Goal: Task Accomplishment & Management: Complete application form

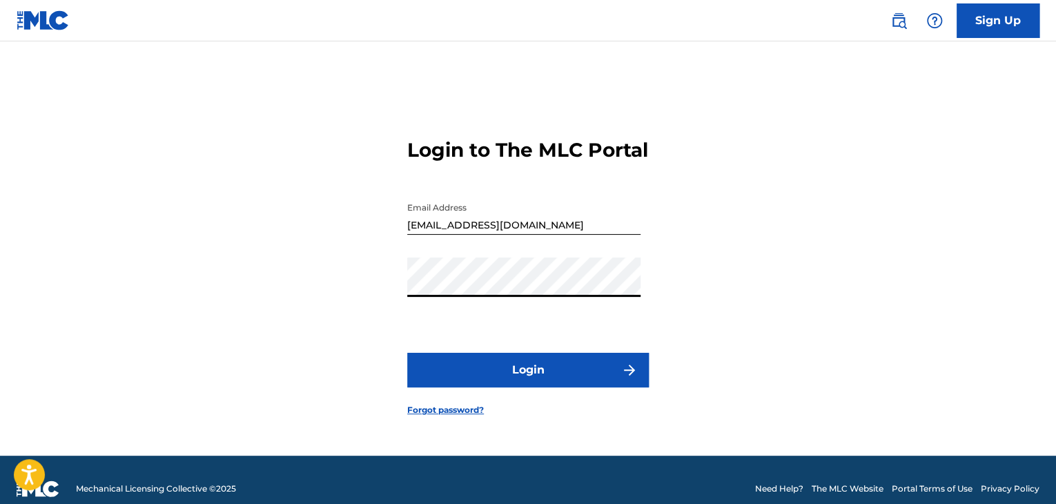
click at [527, 384] on button "Login" at bounding box center [528, 370] width 242 height 35
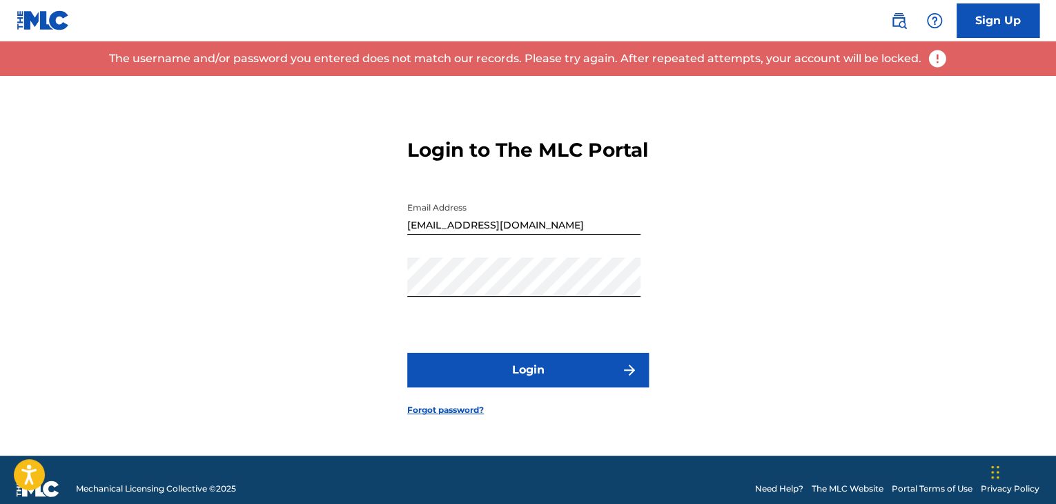
click at [460, 380] on button "Login" at bounding box center [528, 370] width 242 height 35
click at [479, 384] on button "Login" at bounding box center [528, 370] width 242 height 35
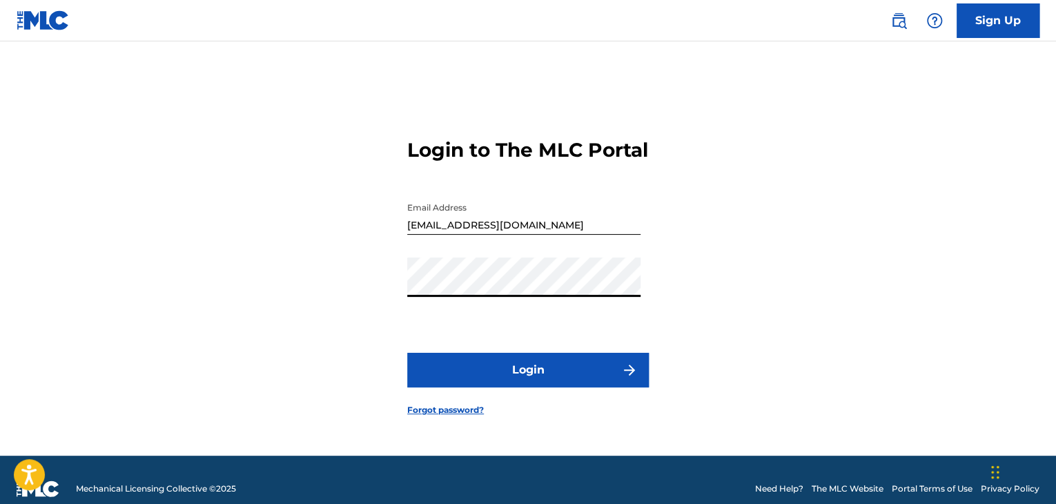
click at [503, 385] on button "Login" at bounding box center [528, 370] width 242 height 35
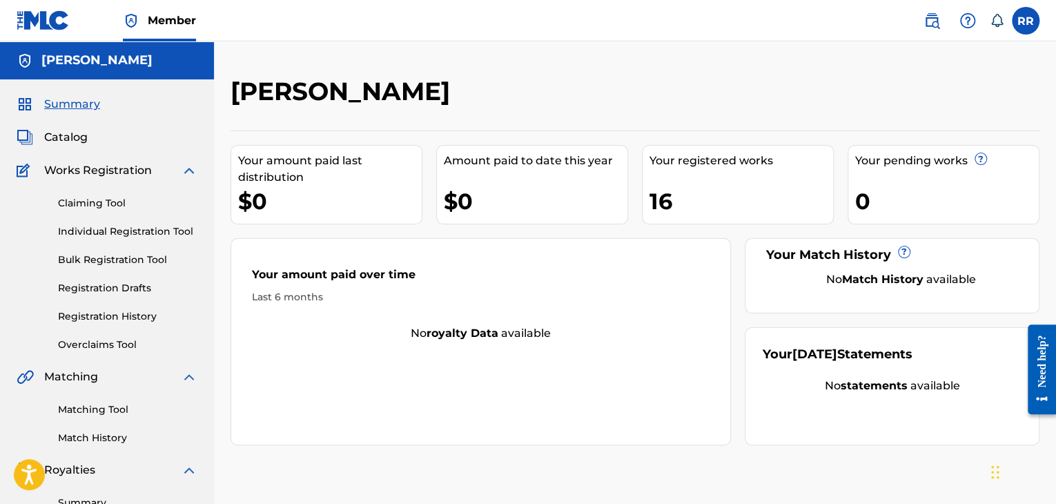
click at [83, 139] on span "Catalog" at bounding box center [65, 137] width 43 height 17
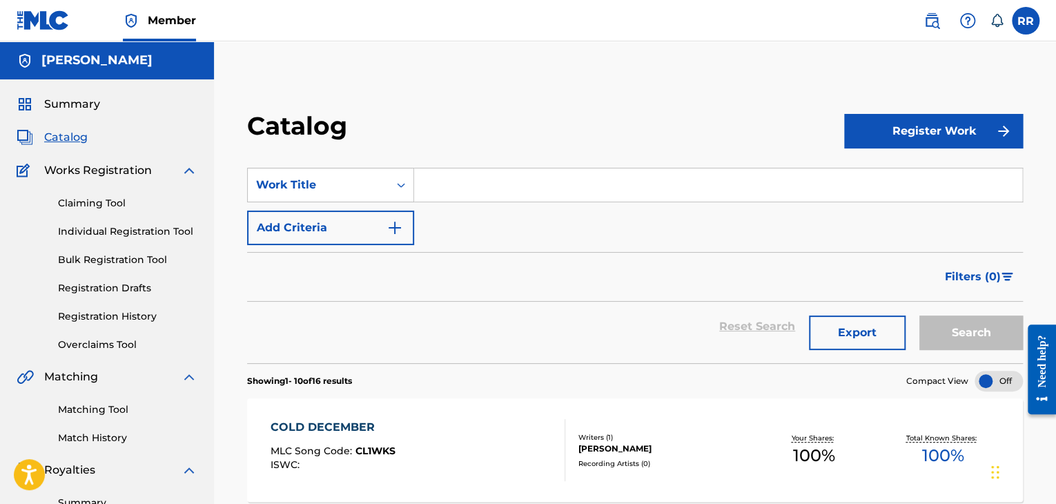
click at [991, 131] on button "Register Work" at bounding box center [933, 131] width 179 height 35
click at [917, 180] on link "Individual" at bounding box center [933, 175] width 179 height 33
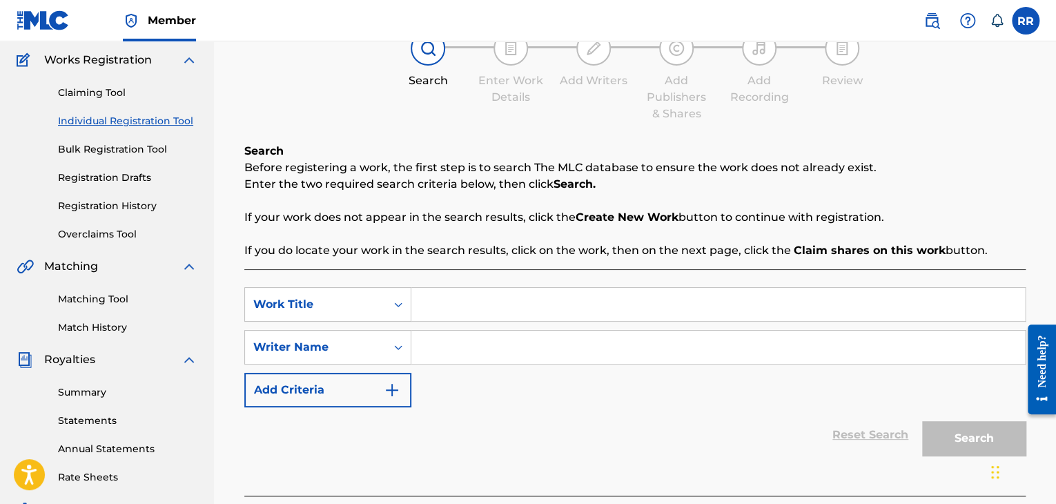
scroll to position [127, 0]
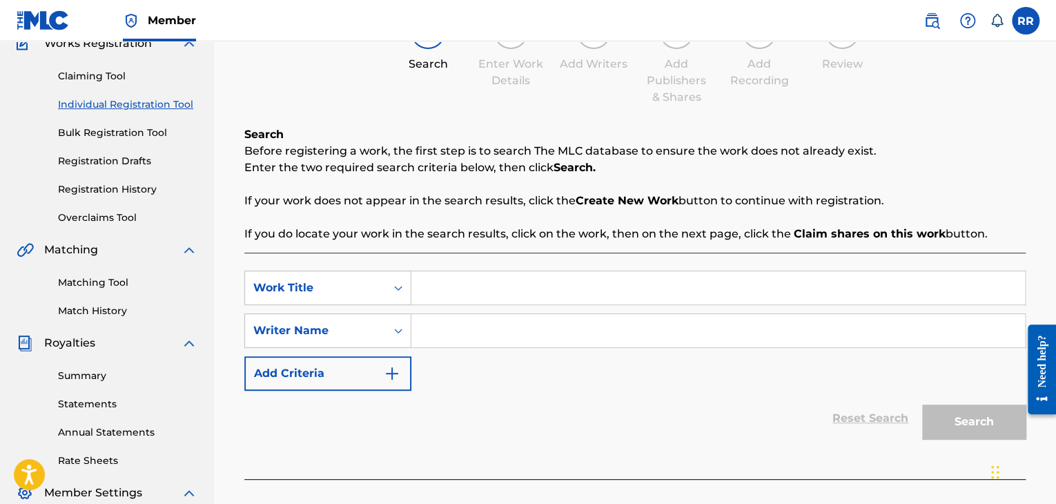
click at [522, 291] on input "Search Form" at bounding box center [718, 287] width 614 height 33
type input "r"
click at [610, 343] on input "Search Form" at bounding box center [718, 330] width 614 height 33
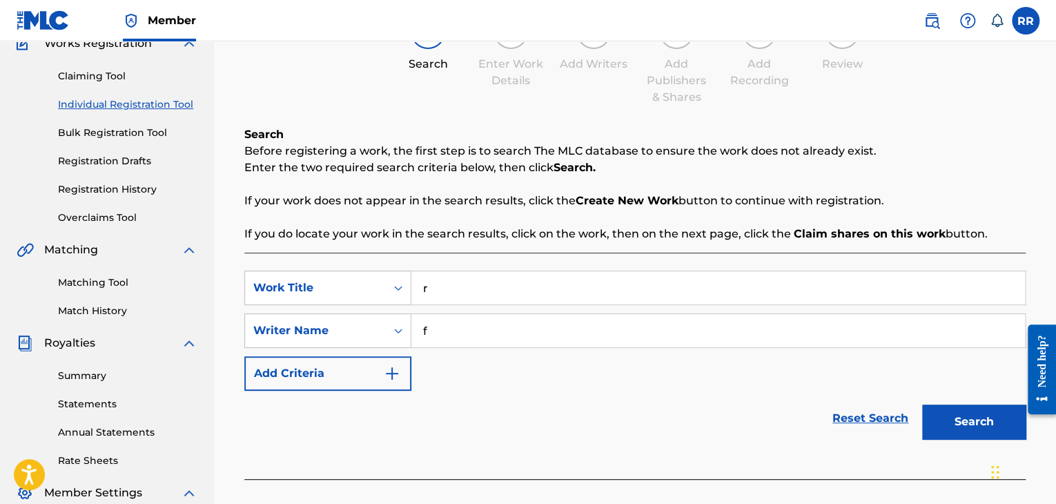
type input "f"
click at [958, 415] on button "Search" at bounding box center [974, 422] width 104 height 35
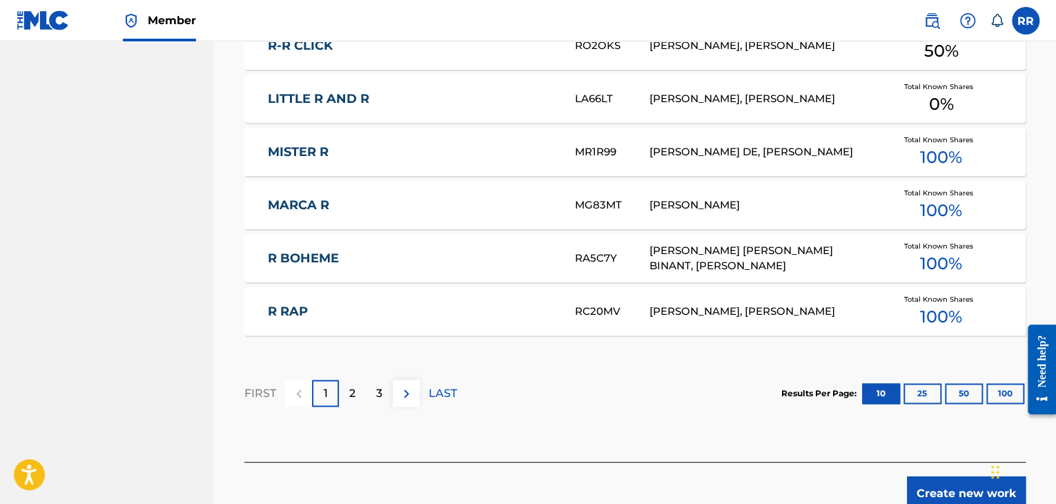
scroll to position [859, 0]
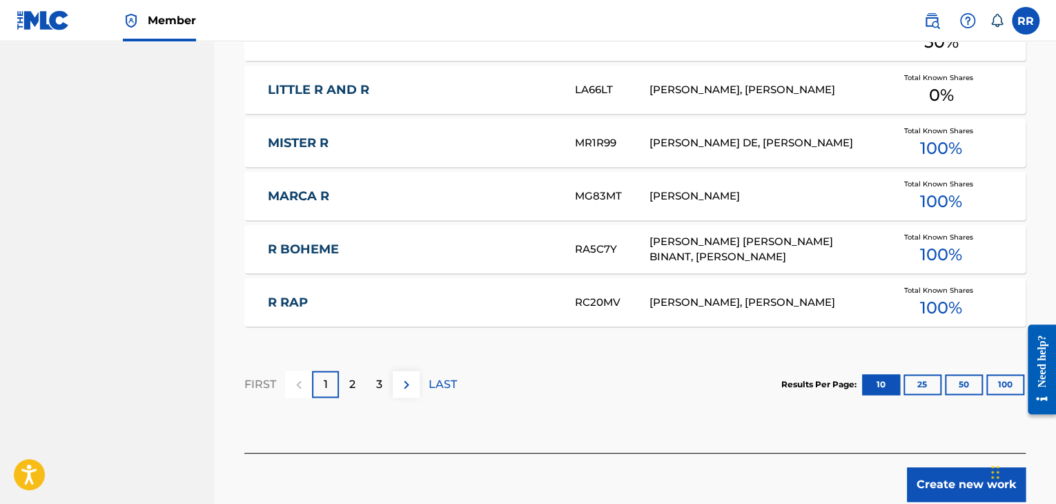
click at [942, 481] on button "Create new work" at bounding box center [966, 484] width 119 height 35
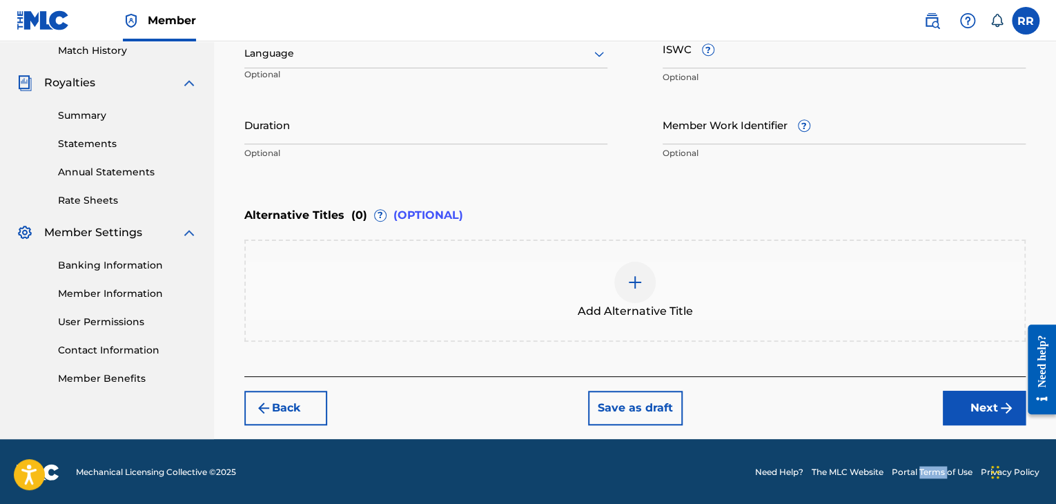
click at [942, 481] on footer "Mechanical Licensing Collective © 2025 Need Help? The MLC Website Portal Terms …" at bounding box center [528, 472] width 1056 height 66
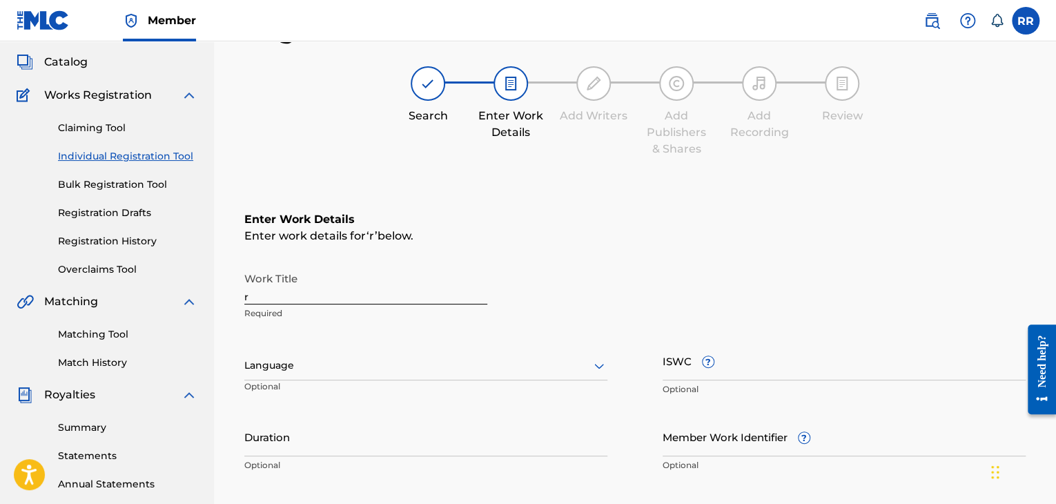
scroll to position [0, 0]
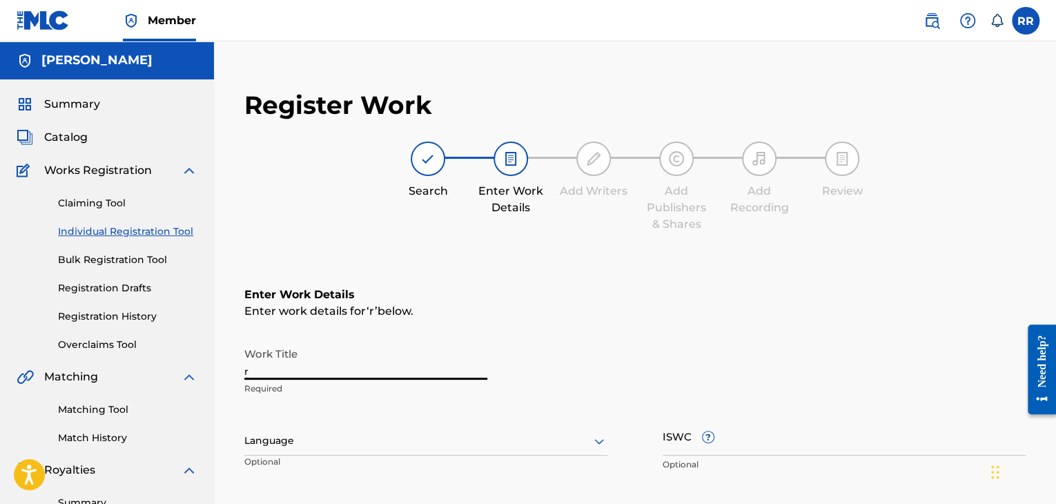
click at [411, 376] on input "r" at bounding box center [365, 359] width 243 height 39
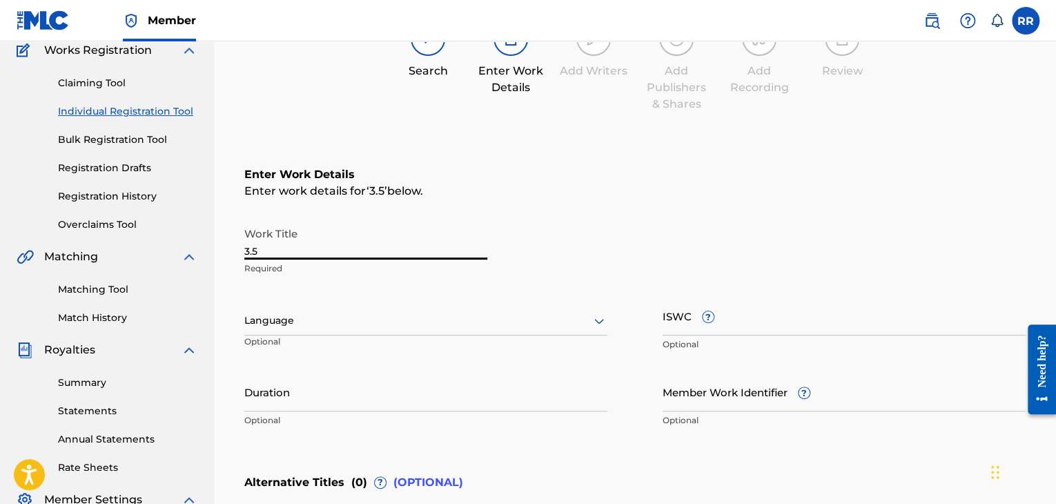
scroll to position [122, 0]
type input "3.5"
click at [414, 322] on div at bounding box center [425, 319] width 363 height 17
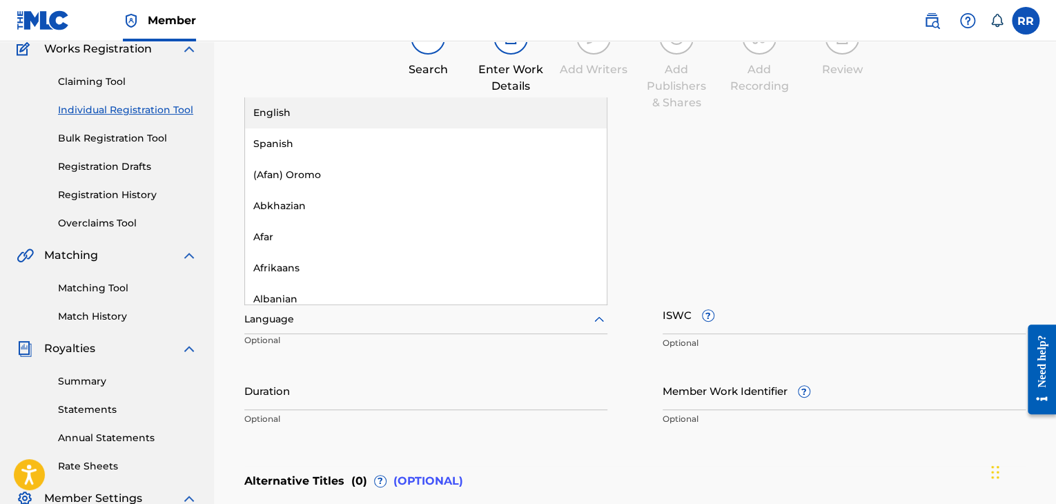
click at [391, 122] on div "English" at bounding box center [426, 112] width 362 height 31
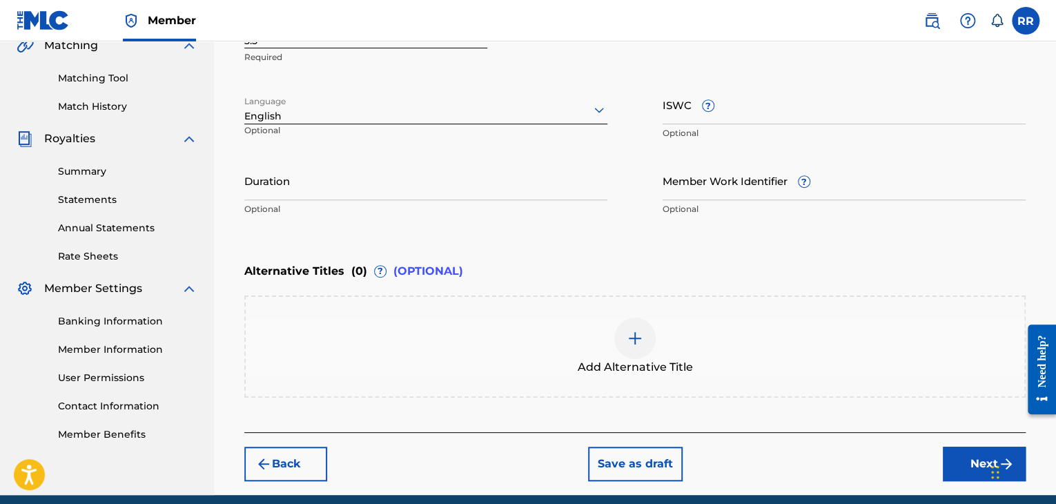
scroll to position [342, 0]
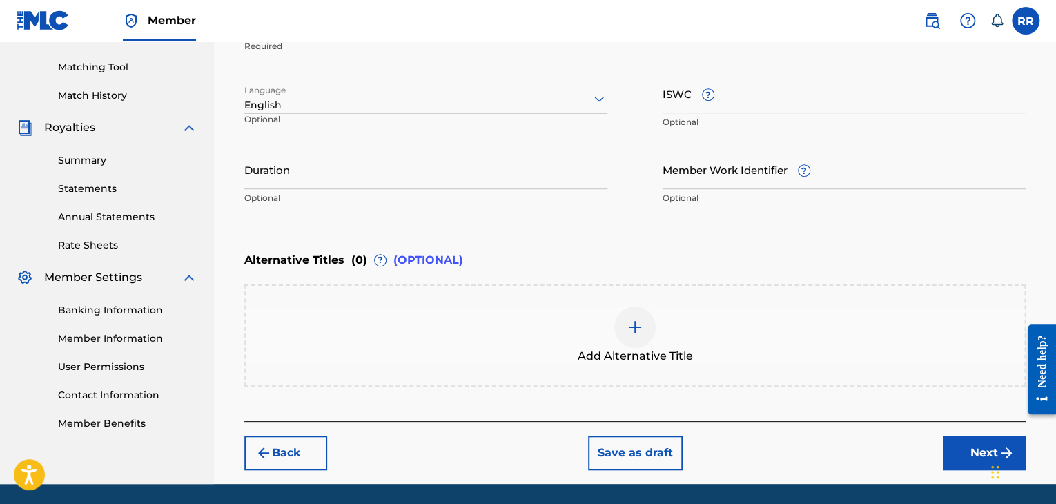
click at [982, 464] on button "Next" at bounding box center [984, 453] width 83 height 35
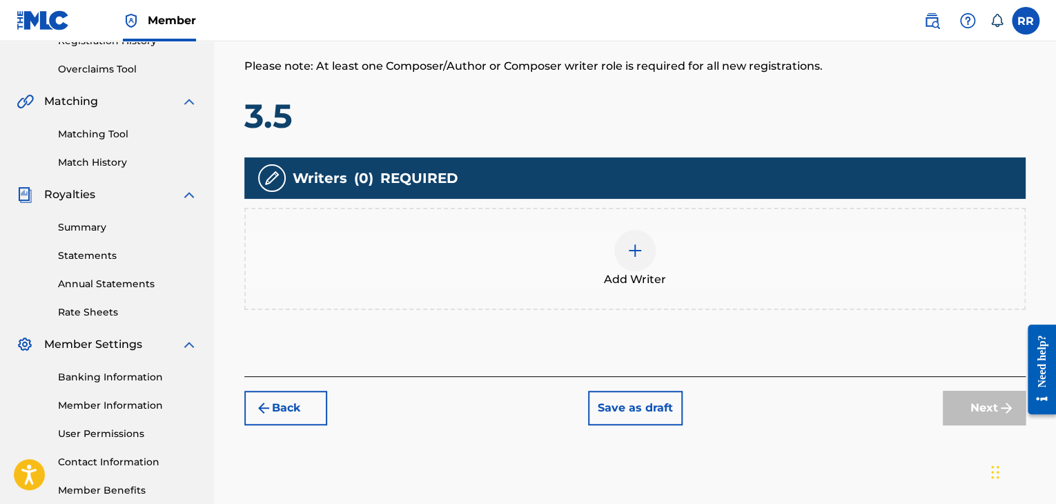
scroll to position [275, 0]
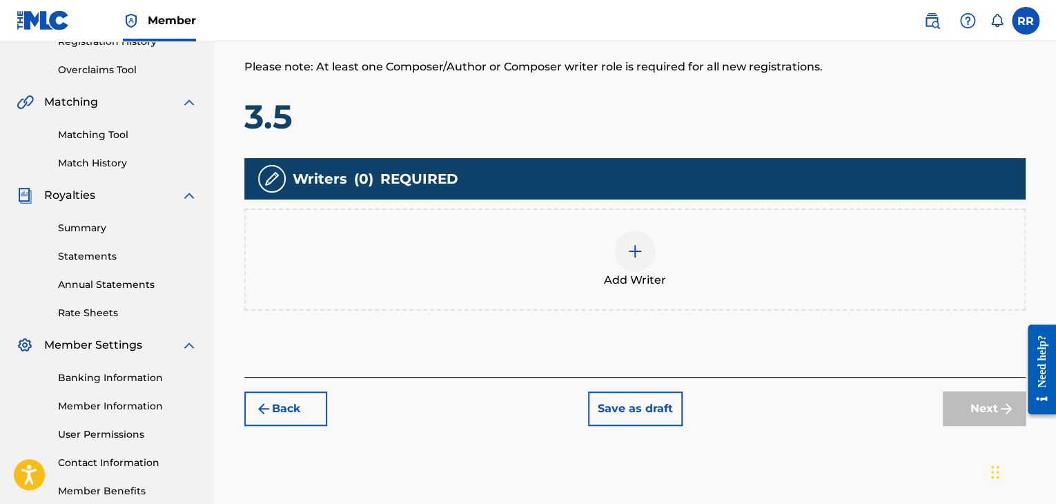
click at [619, 269] on div "Add Writer" at bounding box center [635, 260] width 779 height 58
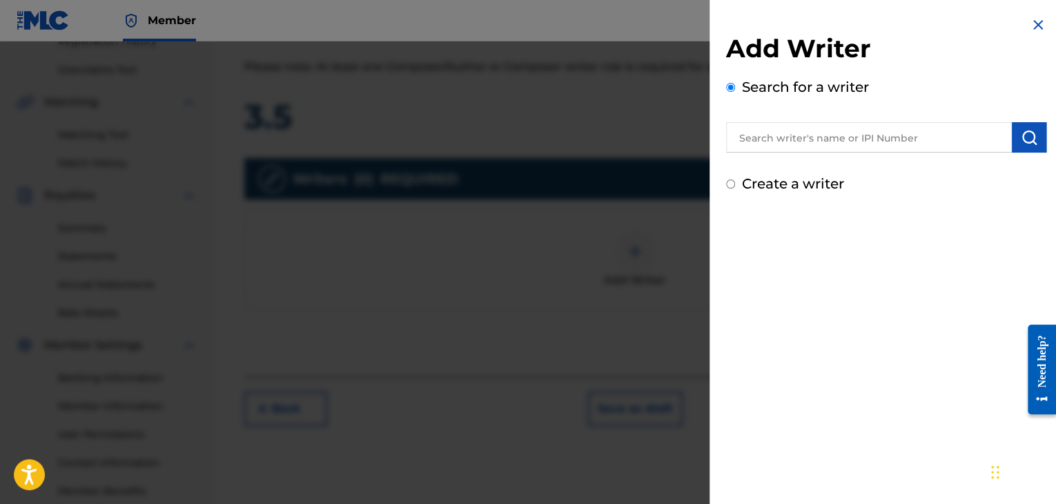
click at [867, 130] on input "text" at bounding box center [869, 137] width 286 height 30
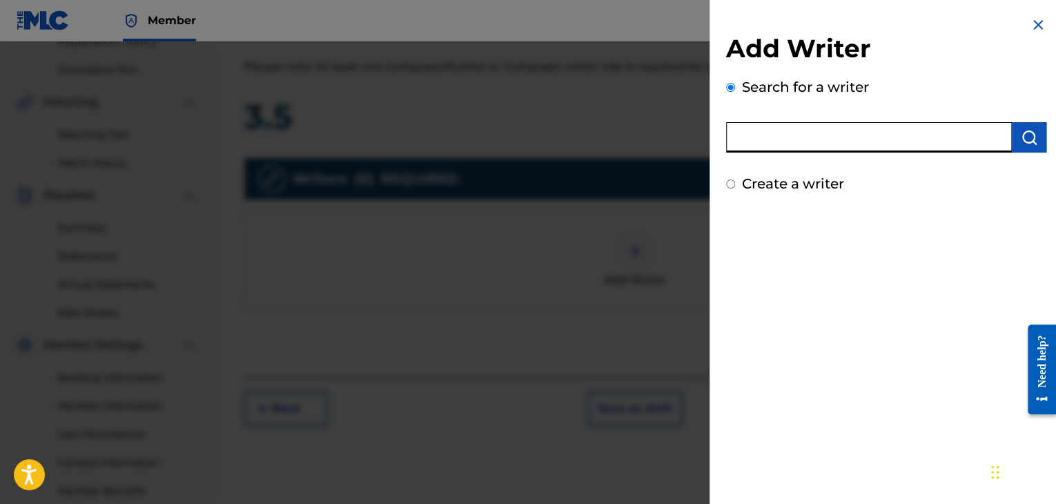
type input "[PERSON_NAME]"
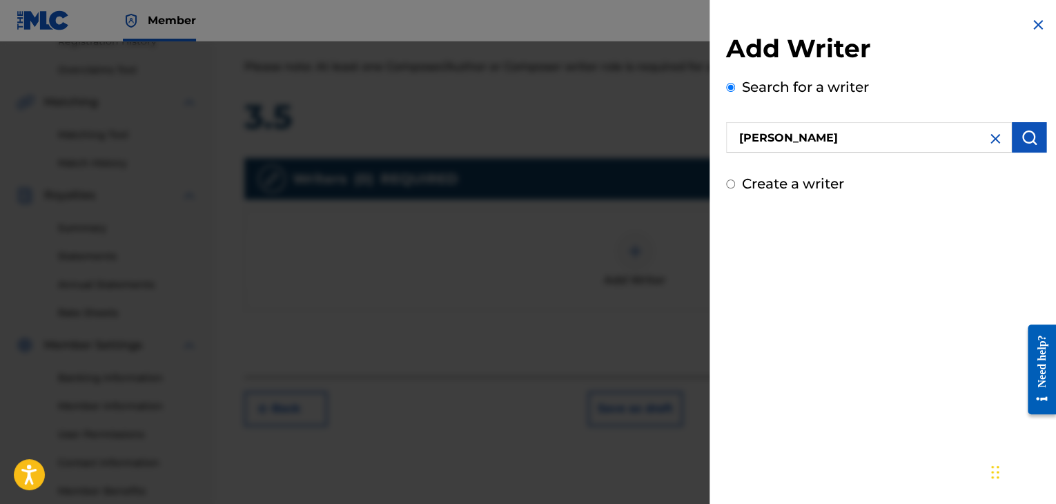
click at [1012, 135] on button "submit" at bounding box center [1029, 137] width 35 height 30
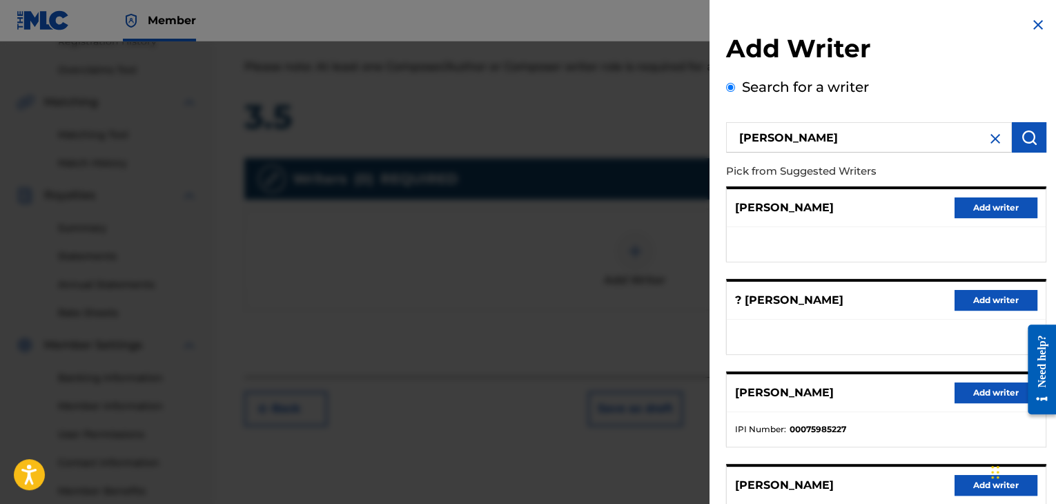
scroll to position [214, 0]
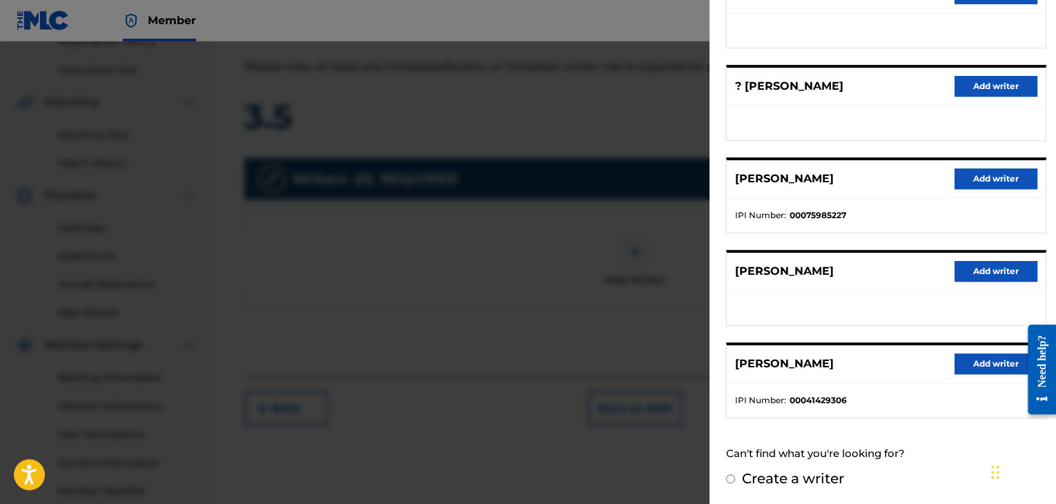
click at [991, 272] on button "Add writer" at bounding box center [996, 271] width 83 height 21
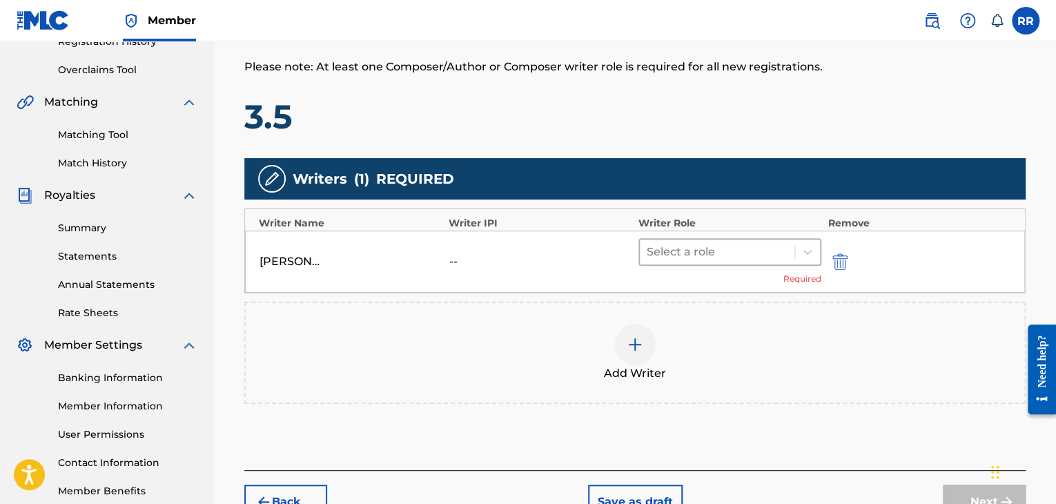
click at [762, 244] on div at bounding box center [717, 251] width 141 height 19
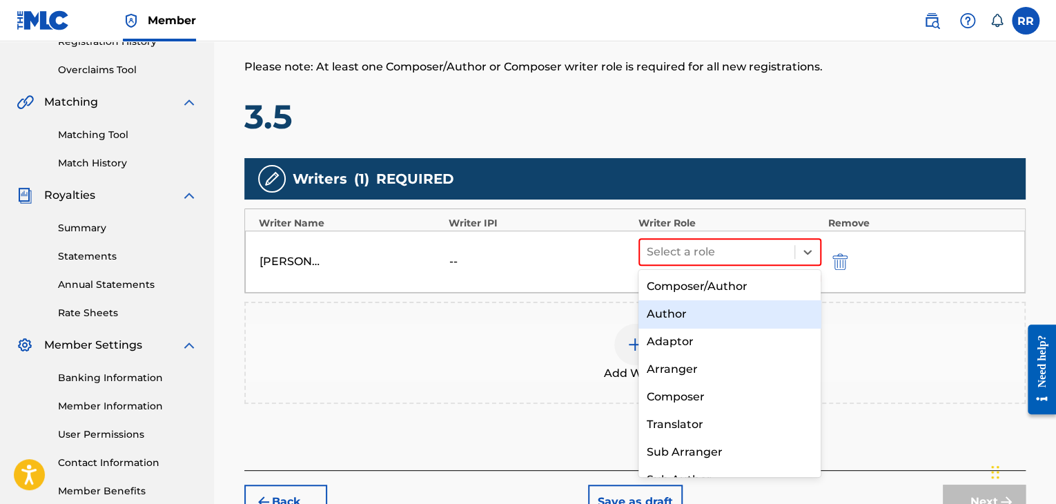
click at [711, 324] on div "Author" at bounding box center [730, 314] width 183 height 28
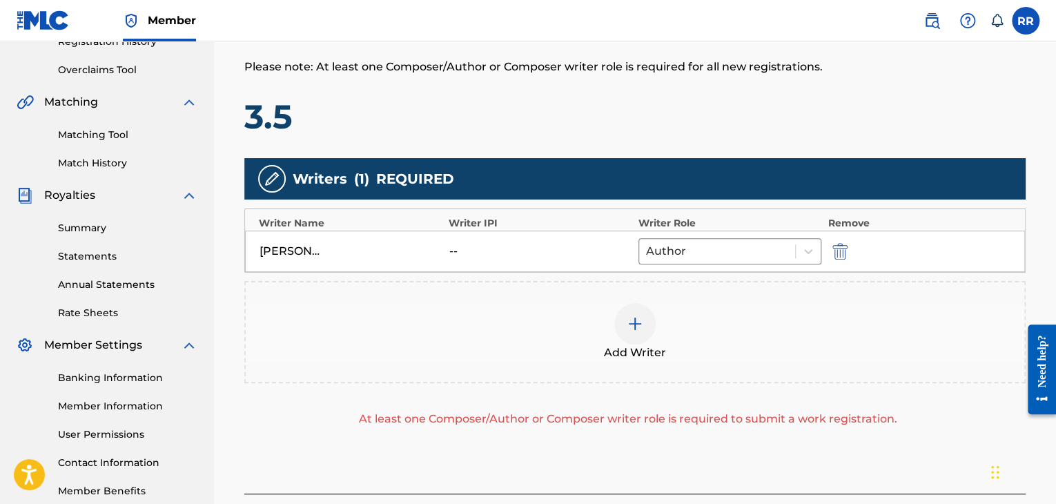
click at [637, 336] on div at bounding box center [634, 323] width 41 height 41
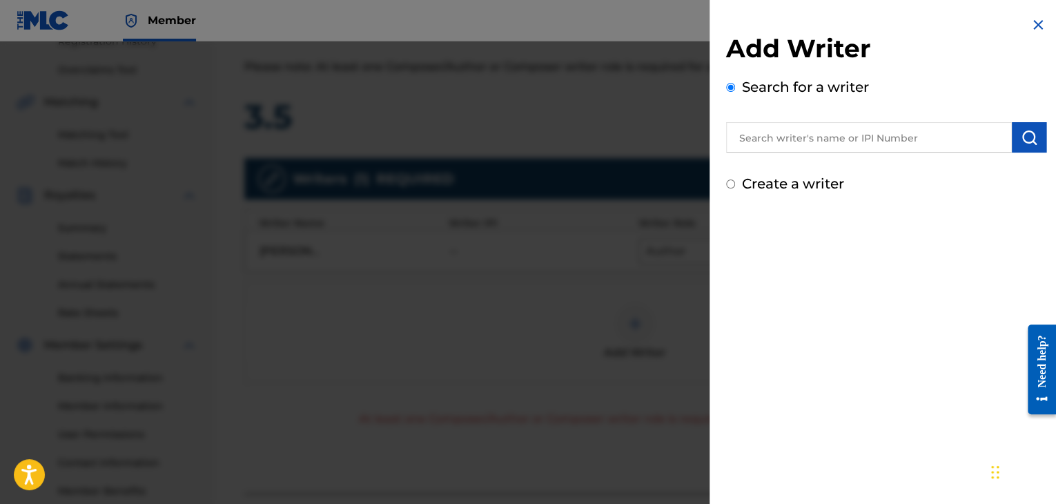
click at [884, 153] on div "Add Writer Search for a writer Create a writer" at bounding box center [886, 113] width 320 height 161
click at [888, 147] on input "text" at bounding box center [869, 137] width 286 height 30
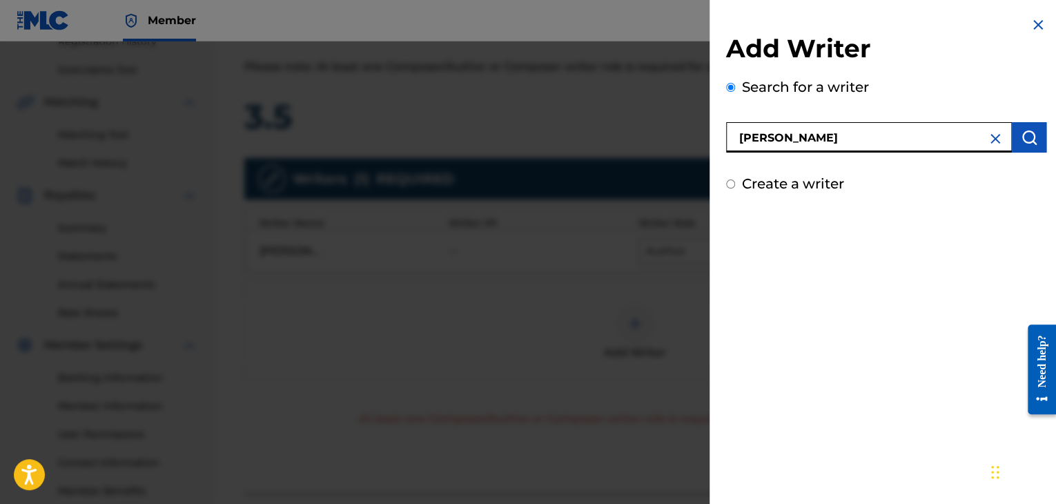
type input "[PERSON_NAME]"
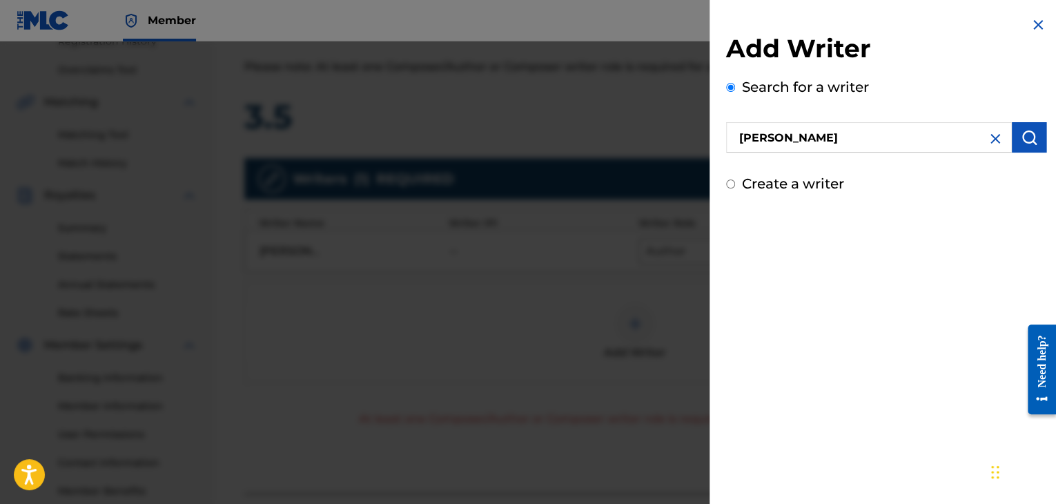
click at [1016, 144] on button "submit" at bounding box center [1029, 137] width 35 height 30
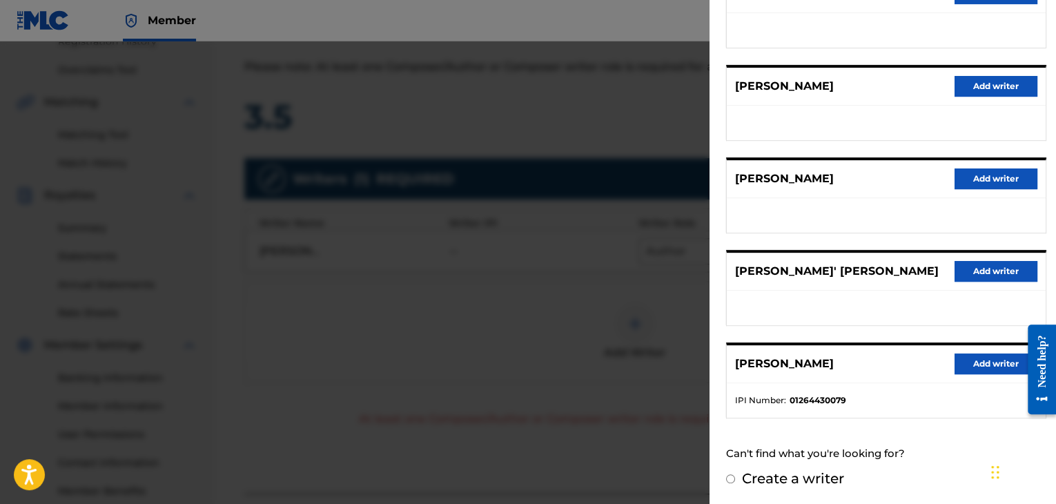
click at [976, 371] on button "Add writer" at bounding box center [996, 363] width 83 height 21
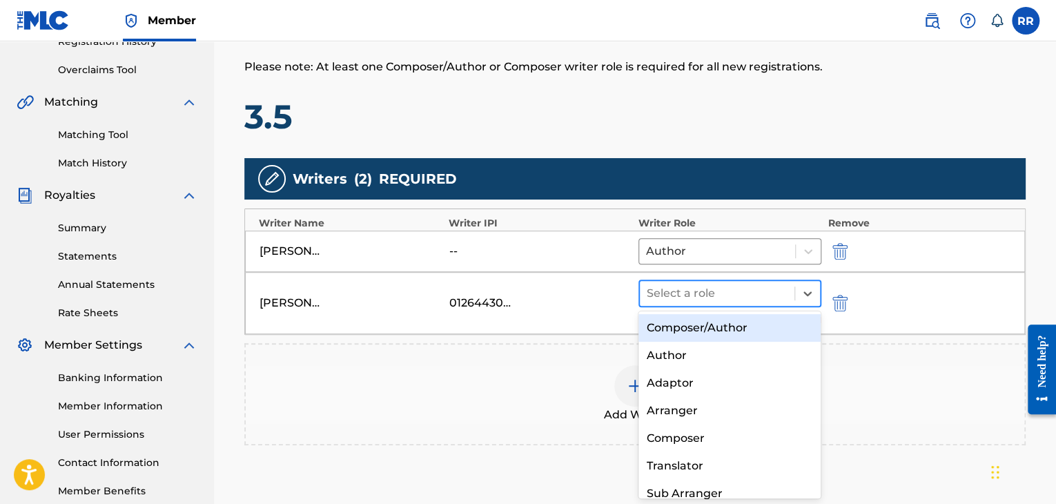
click at [770, 281] on div "Select a role" at bounding box center [717, 293] width 155 height 25
click at [710, 327] on div "Composer/Author" at bounding box center [730, 328] width 183 height 28
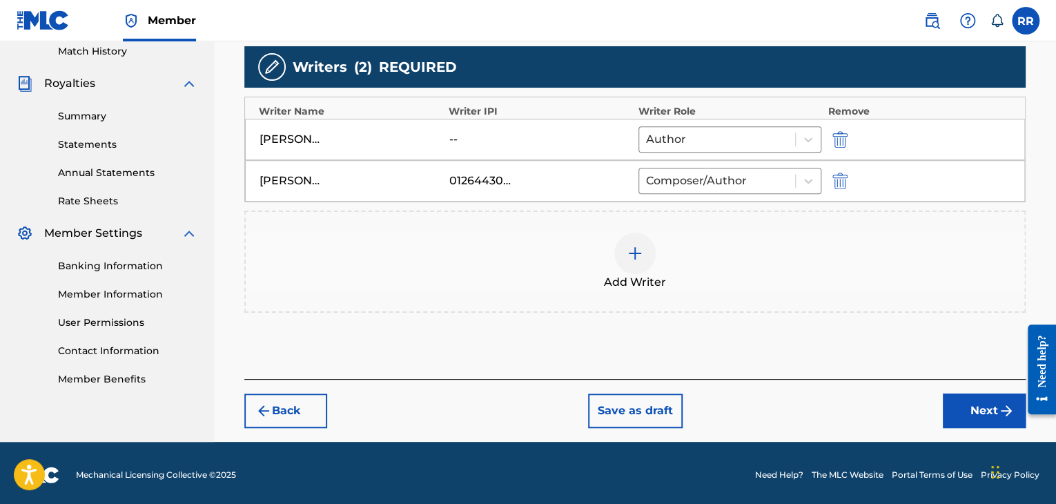
scroll to position [389, 0]
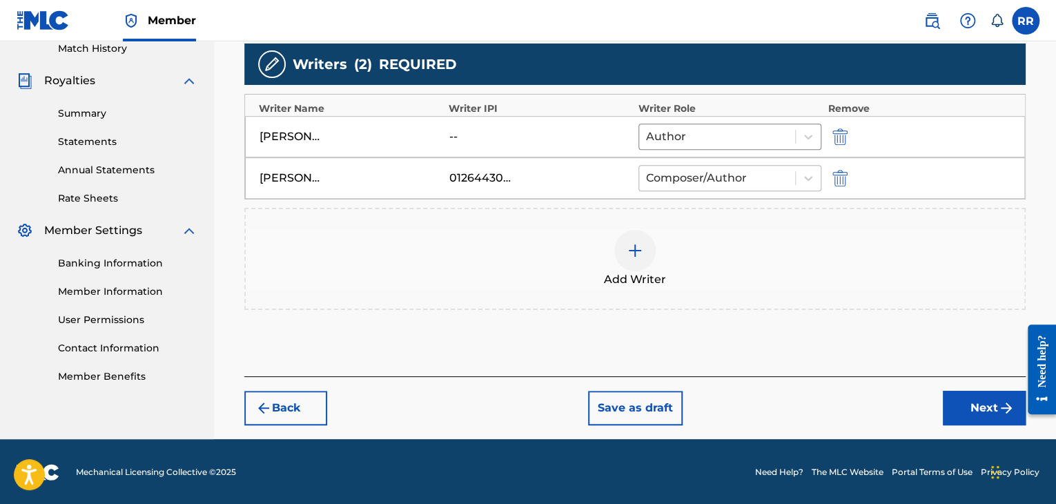
click at [712, 183] on div at bounding box center [717, 177] width 142 height 19
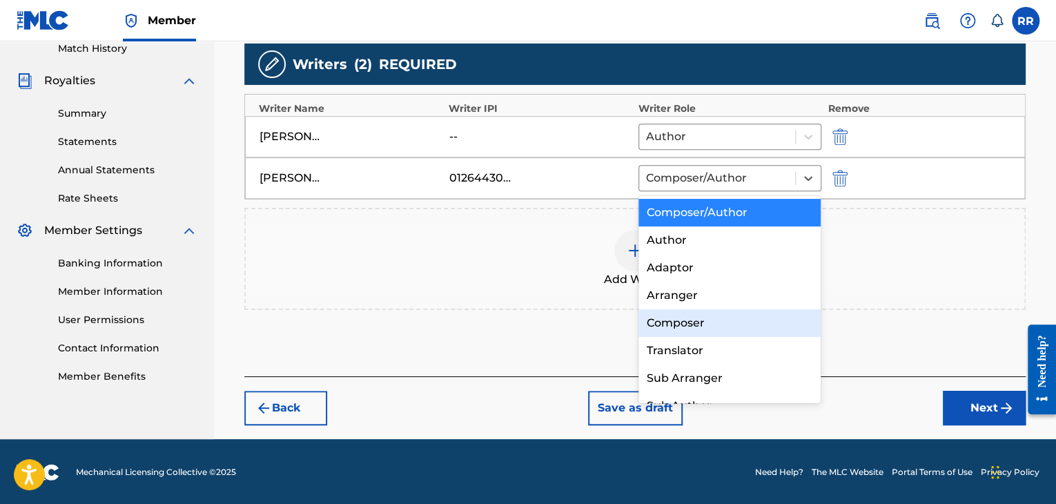
click at [694, 312] on div "Composer" at bounding box center [730, 323] width 183 height 28
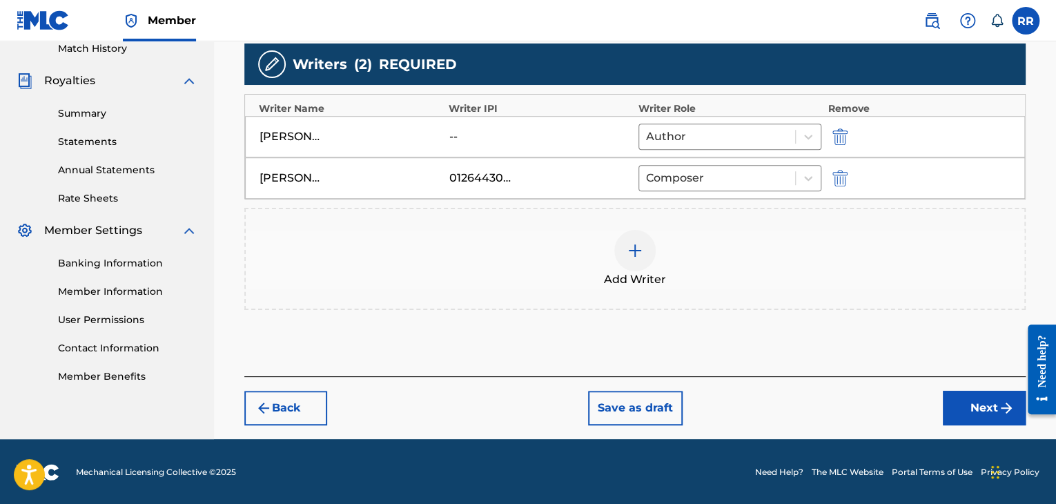
click at [964, 401] on button "Next" at bounding box center [984, 408] width 83 height 35
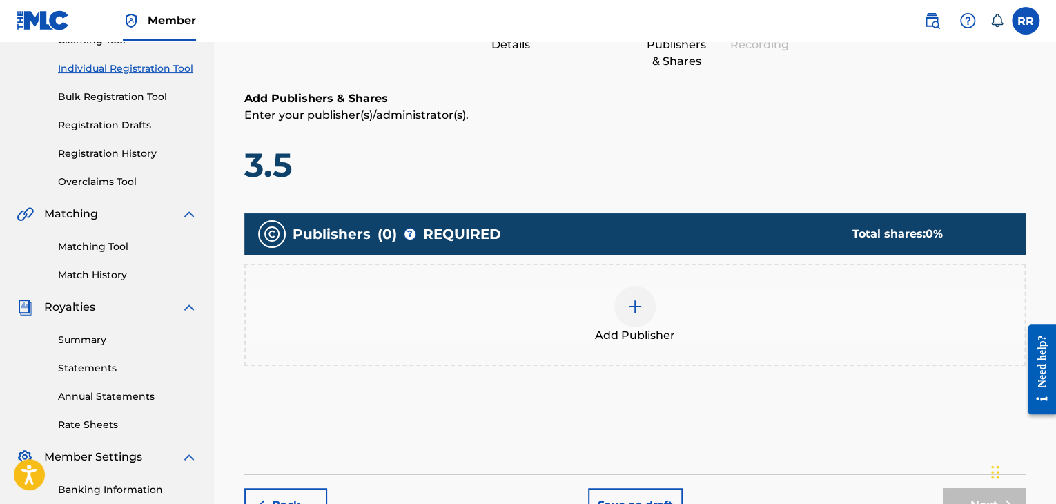
scroll to position [165, 0]
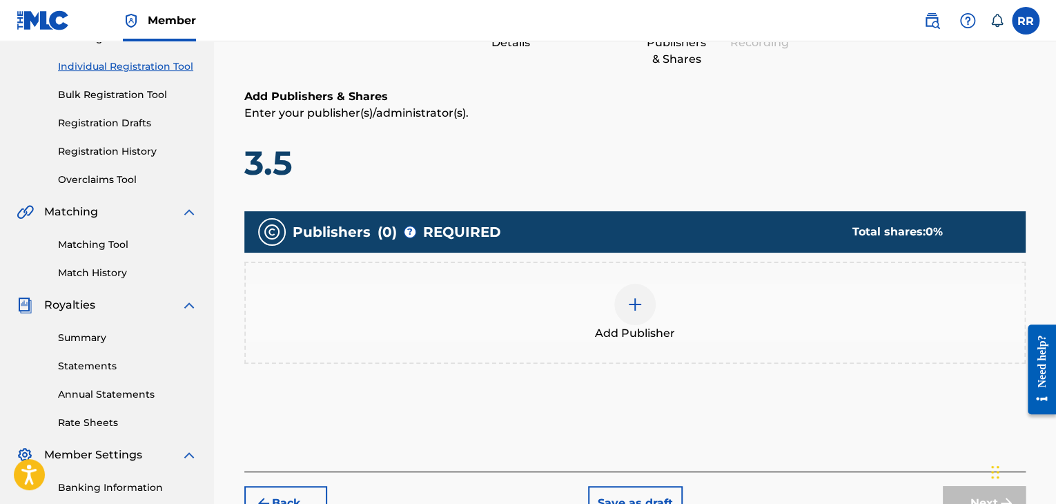
click at [619, 302] on div at bounding box center [634, 304] width 41 height 41
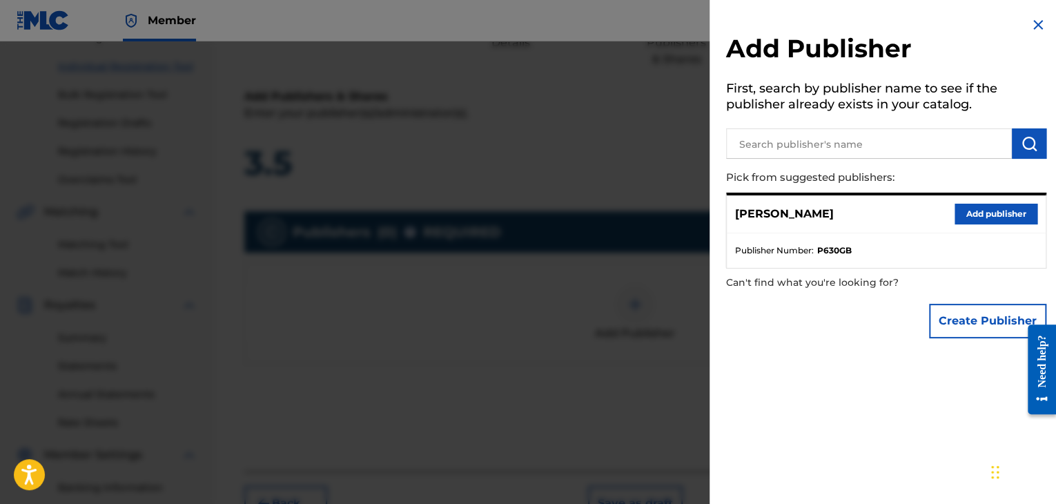
click at [969, 208] on button "Add publisher" at bounding box center [996, 214] width 83 height 21
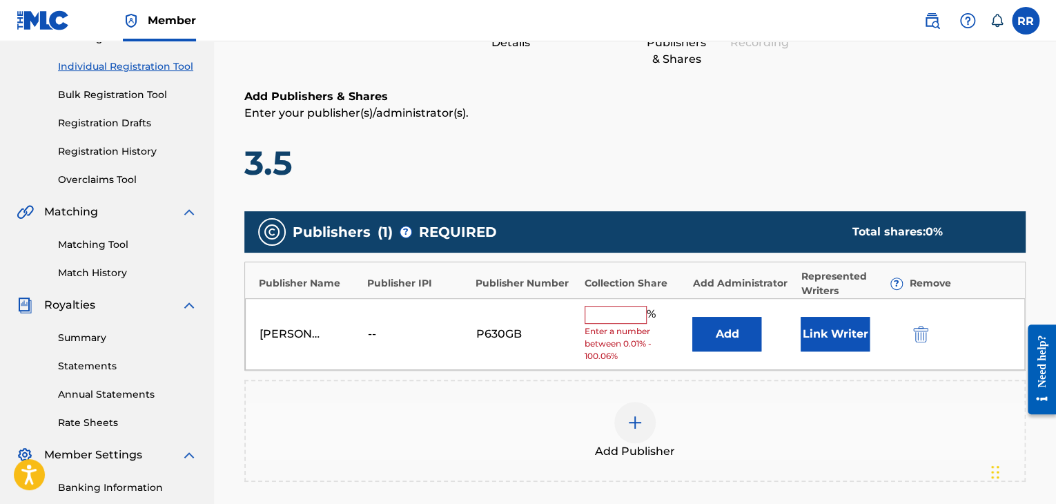
click at [624, 299] on div "[PERSON_NAME] -- P630GB % Enter a number between 0.01% - 100.06% Add Link Writer" at bounding box center [635, 334] width 780 height 72
click at [619, 313] on input "text" at bounding box center [616, 315] width 62 height 18
click at [483, 388] on div "Add Publisher" at bounding box center [635, 431] width 782 height 102
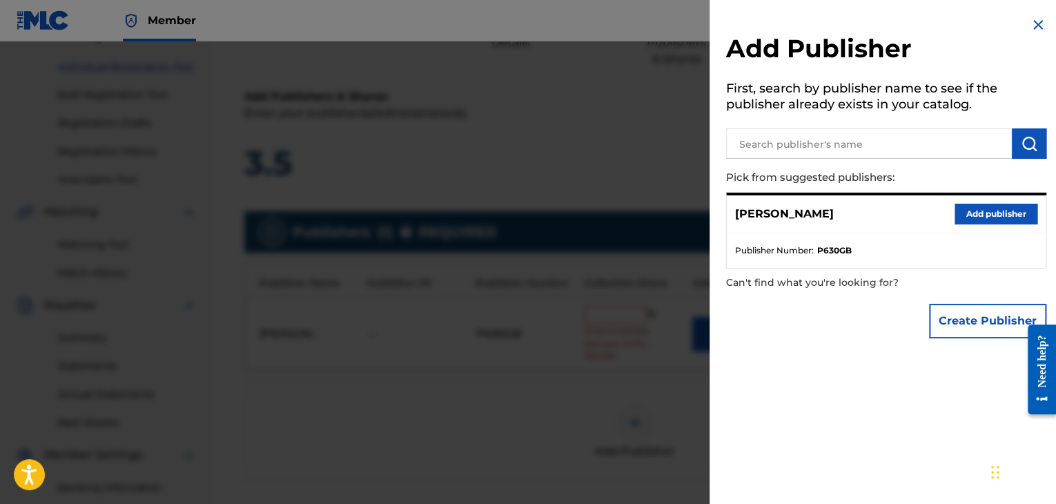
click at [904, 149] on input "text" at bounding box center [869, 143] width 286 height 30
click at [1032, 35] on h2 "Add Publisher" at bounding box center [886, 50] width 320 height 35
click at [1033, 31] on img at bounding box center [1038, 25] width 17 height 17
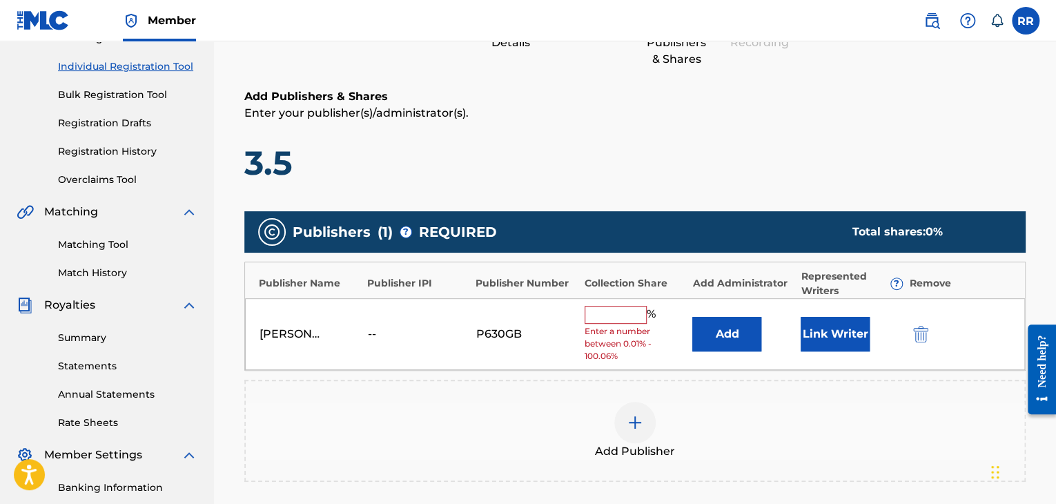
click at [816, 338] on button "Link Writer" at bounding box center [835, 334] width 69 height 35
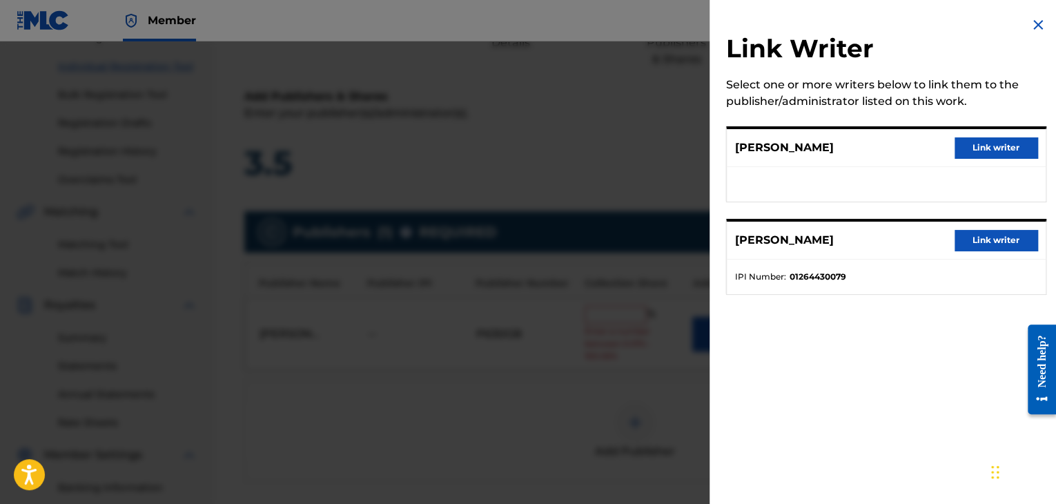
click at [980, 249] on button "Link writer" at bounding box center [996, 240] width 83 height 21
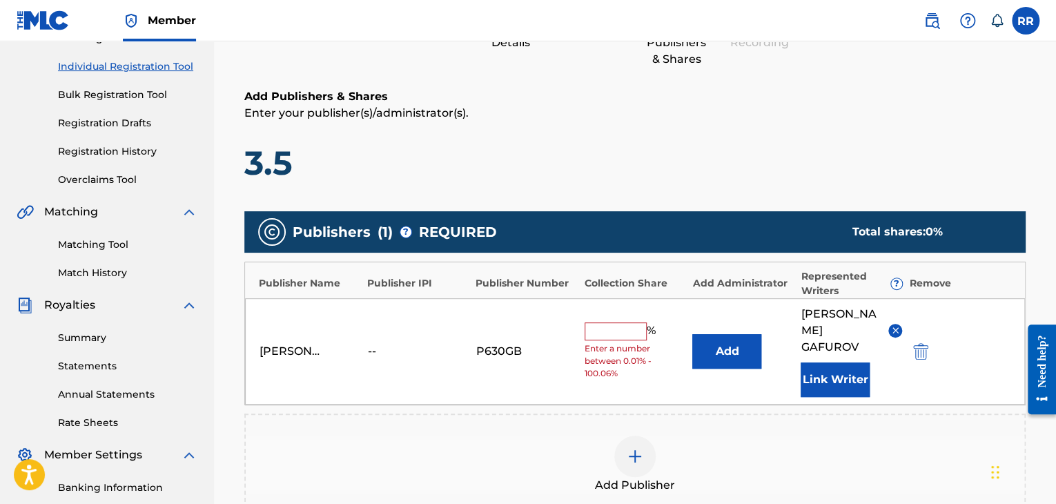
click at [594, 329] on input "text" at bounding box center [616, 331] width 62 height 18
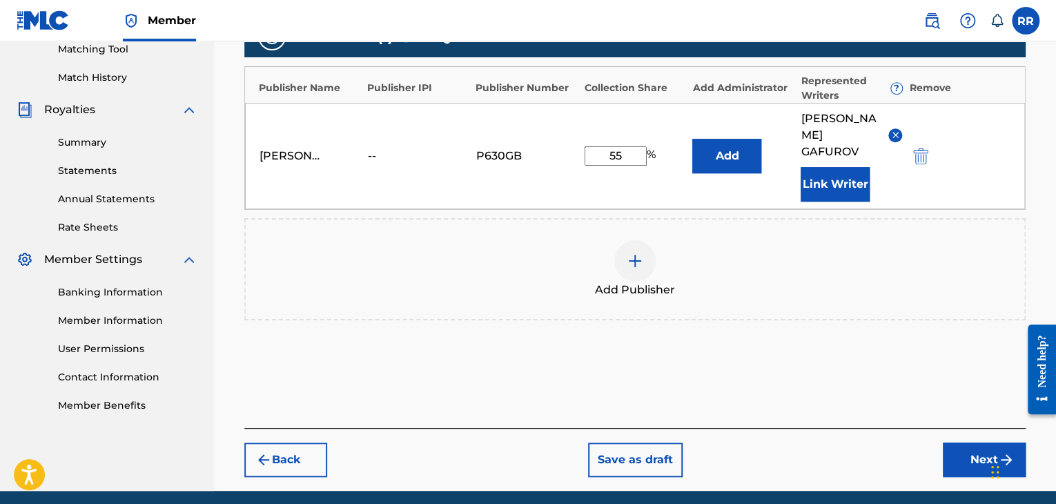
scroll to position [396, 0]
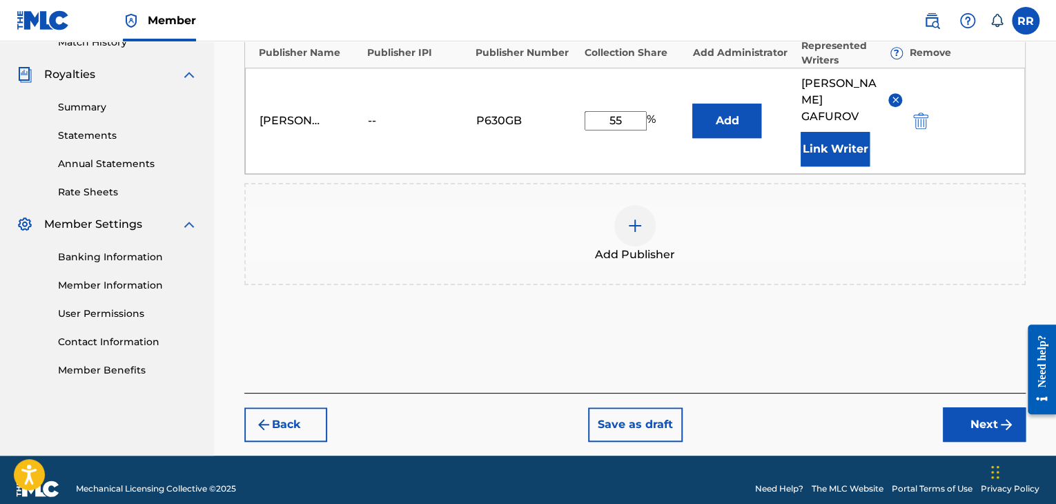
type input "55"
click at [953, 410] on button "Next" at bounding box center [984, 424] width 83 height 35
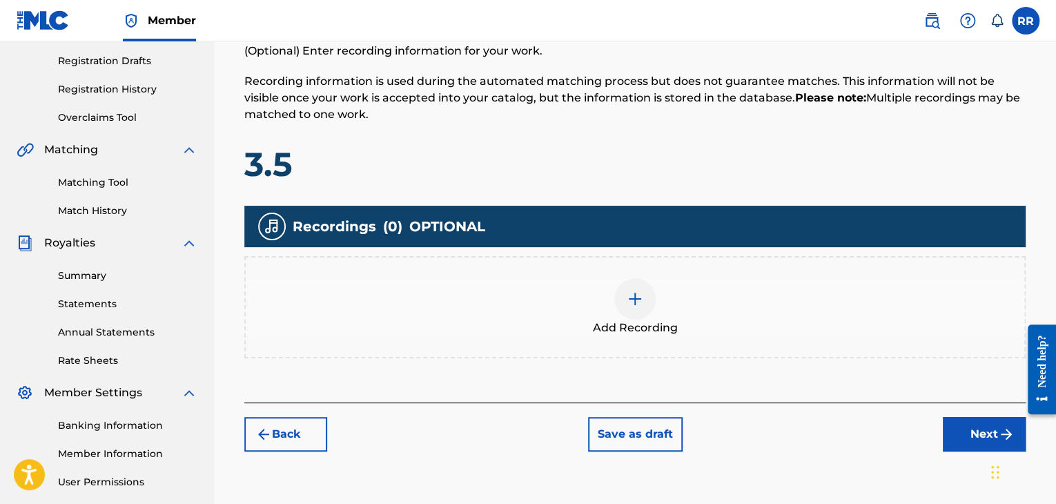
scroll to position [229, 0]
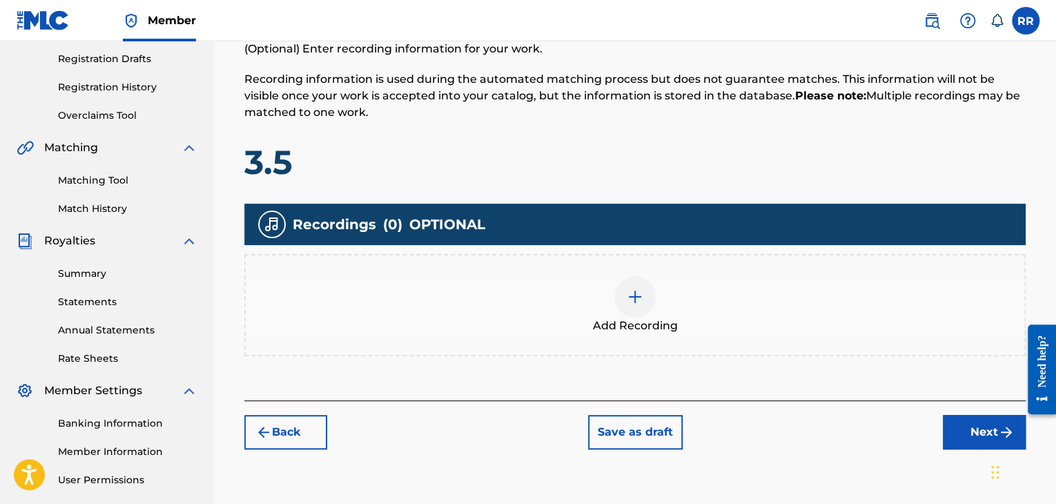
click at [637, 303] on img at bounding box center [635, 297] width 17 height 17
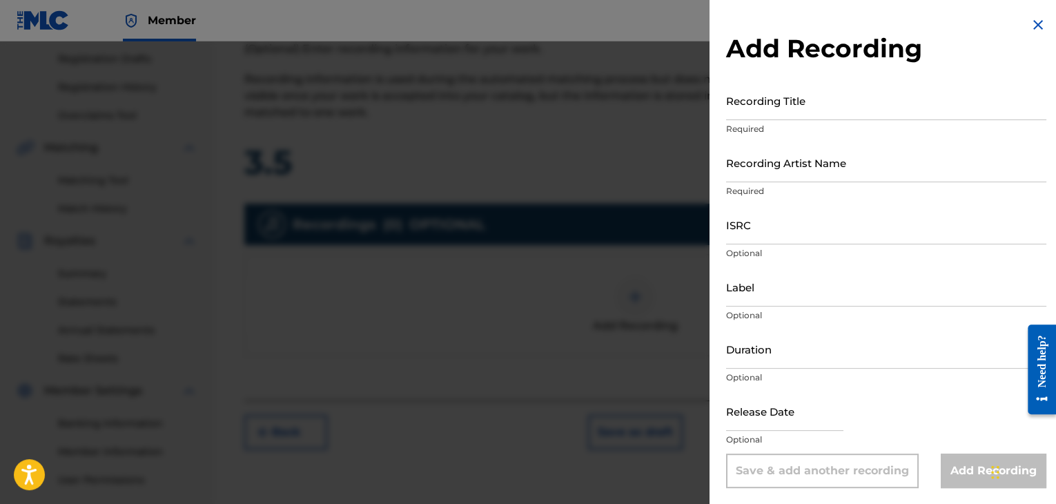
click at [802, 113] on input "Recording Title" at bounding box center [886, 100] width 320 height 39
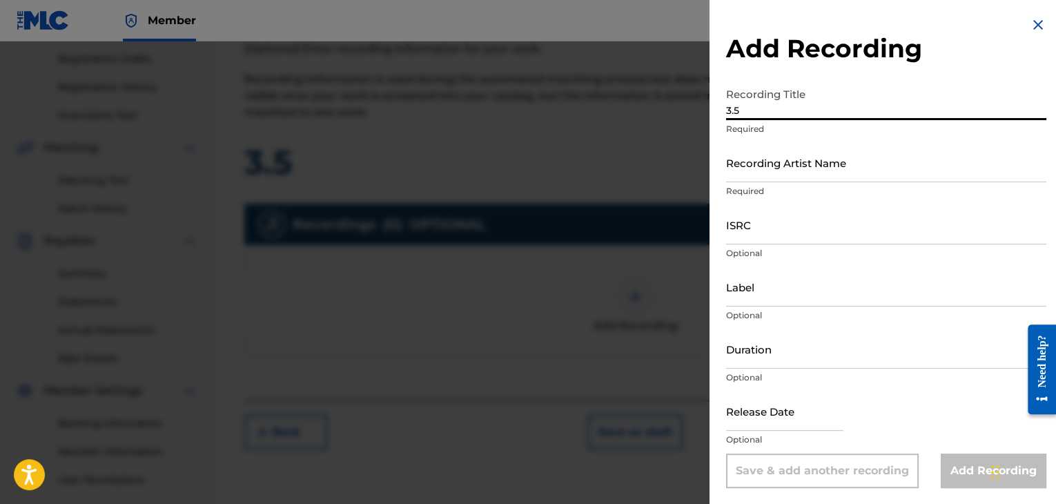
type input "3.5"
click at [808, 181] on input "Recording Artist Name" at bounding box center [886, 162] width 320 height 39
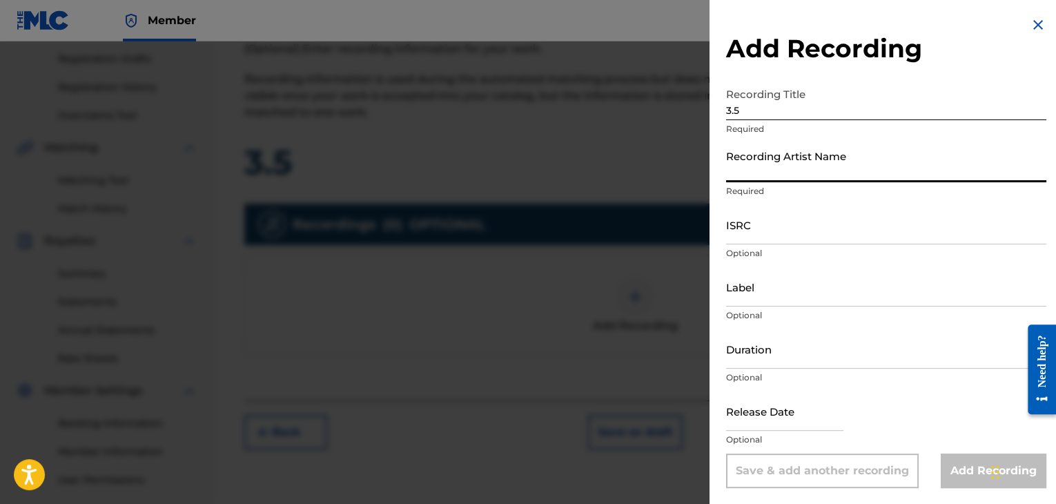
type input "RG.1"
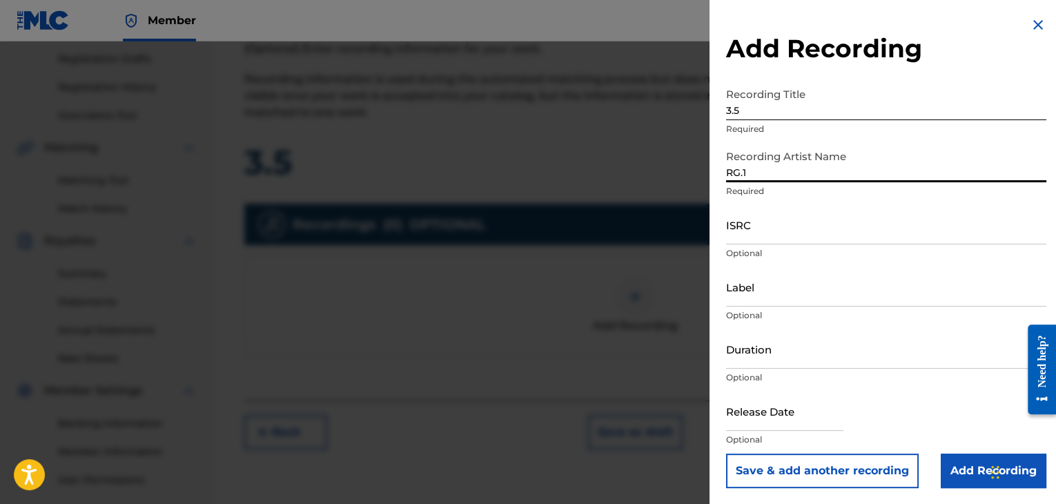
click at [769, 230] on input "ISRC" at bounding box center [886, 224] width 320 height 39
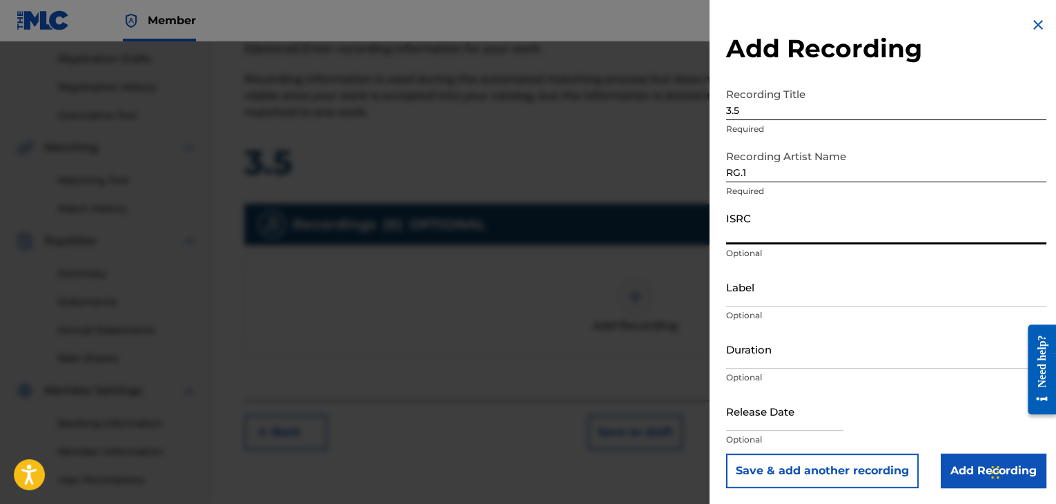
paste input "QZWFX2591476"
click at [757, 239] on input "QZWFX2591476" at bounding box center [886, 224] width 320 height 39
type input "QZWFX2591476"
click at [827, 343] on input "Duration" at bounding box center [886, 348] width 320 height 39
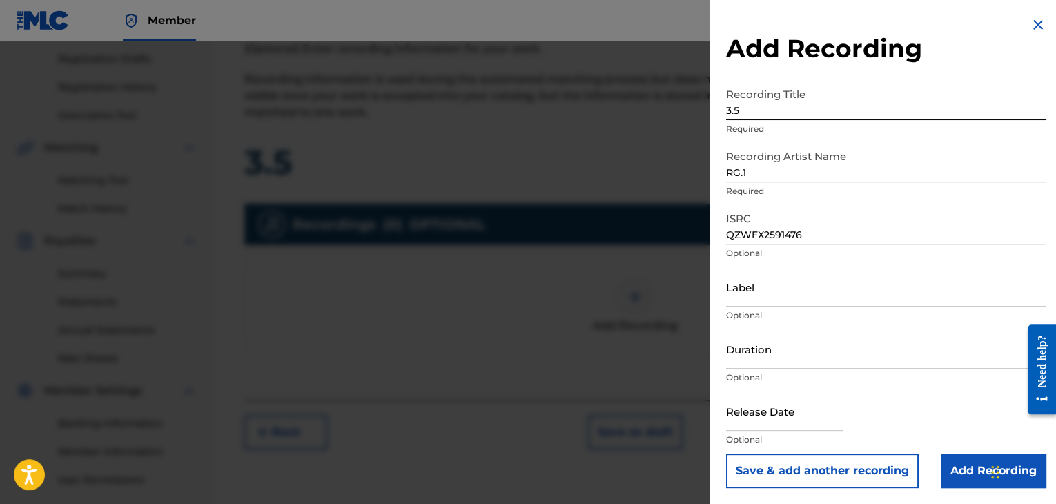
click at [793, 424] on input "text" at bounding box center [784, 410] width 117 height 39
select select "7"
select select "2025"
click at [883, 406] on div "Release Date Optional" at bounding box center [886, 422] width 320 height 62
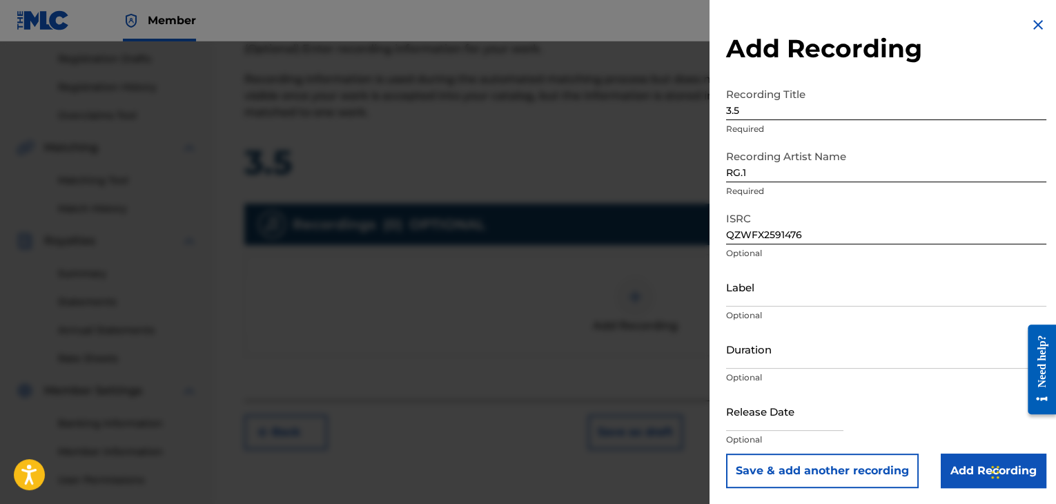
drag, startPoint x: 883, startPoint y: 406, endPoint x: 866, endPoint y: 382, distance: 29.7
click at [866, 382] on form "Recording Title 3.5 Required Recording Artist Name [PERSON_NAME].1 Required ISR…" at bounding box center [886, 284] width 320 height 407
click at [902, 422] on div "Release Date Optional" at bounding box center [886, 422] width 320 height 62
click at [953, 471] on input "Add Recording" at bounding box center [994, 471] width 106 height 35
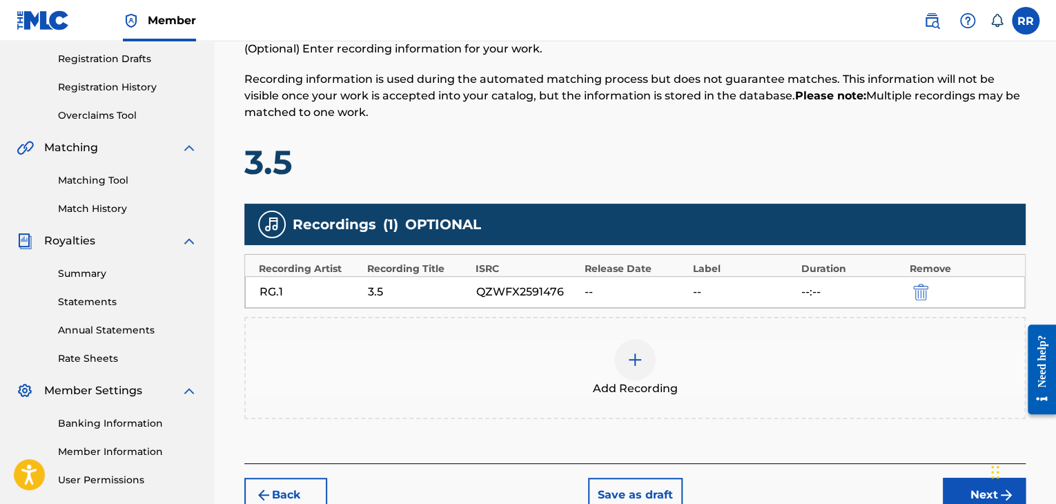
click at [953, 488] on button "Next" at bounding box center [984, 495] width 83 height 35
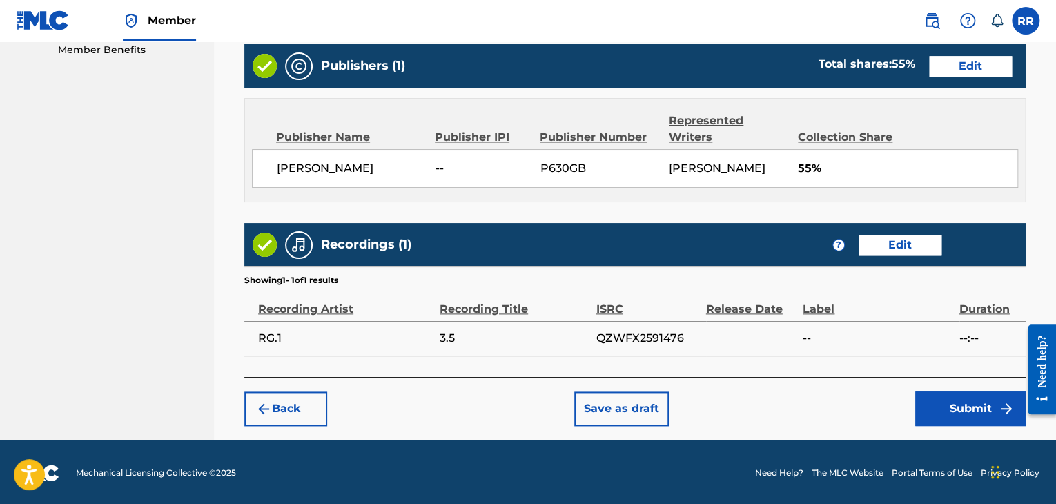
scroll to position [714, 0]
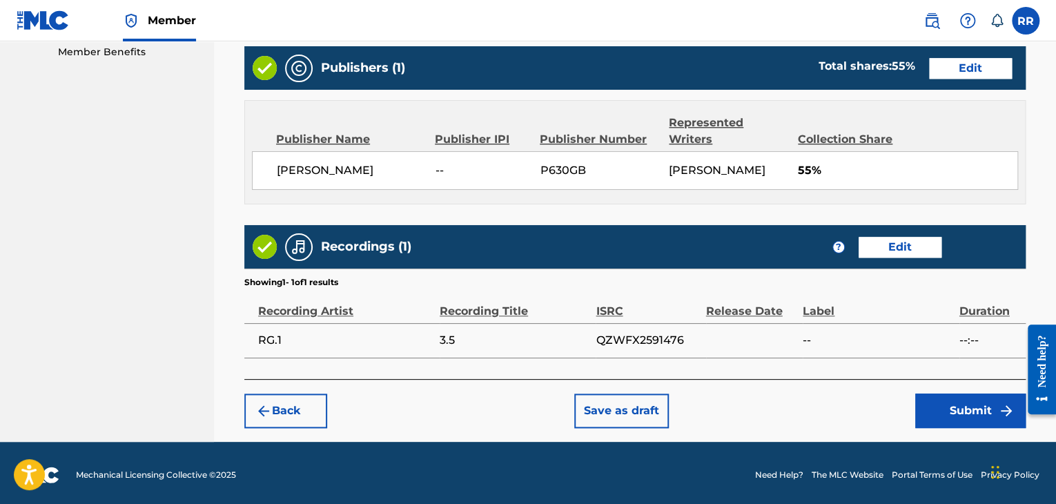
click at [955, 418] on button "Submit" at bounding box center [970, 411] width 110 height 35
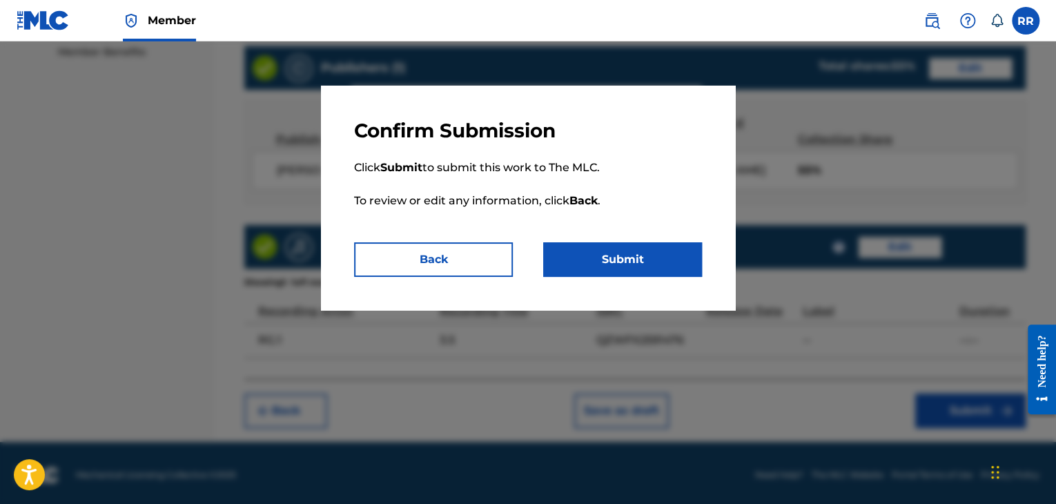
click at [614, 263] on button "Submit" at bounding box center [622, 259] width 159 height 35
